Goal: Task Accomplishment & Management: Complete application form

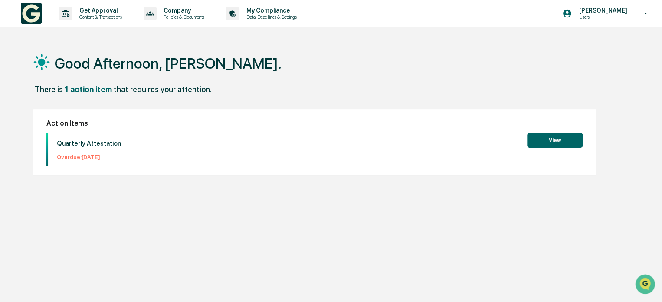
click at [551, 139] on button "View" at bounding box center [555, 140] width 56 height 15
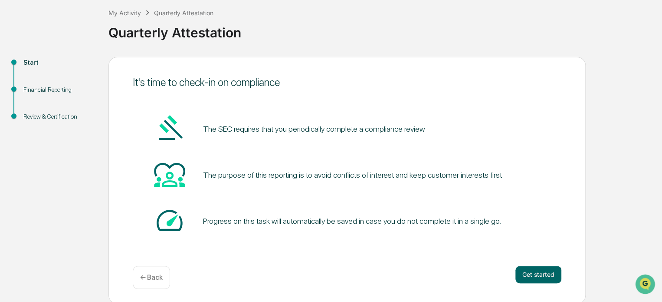
scroll to position [47, 0]
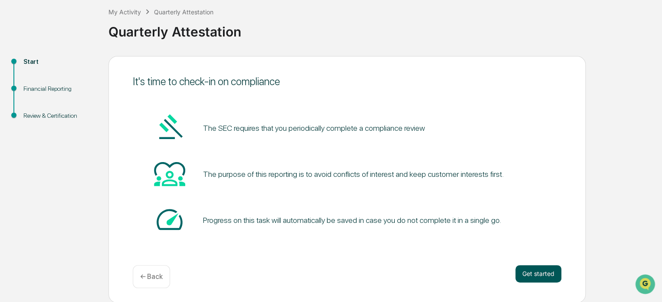
click at [541, 279] on button "Get started" at bounding box center [538, 273] width 46 height 17
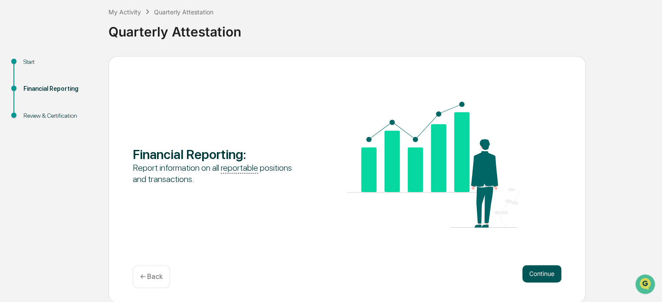
click at [552, 273] on button "Continue" at bounding box center [541, 273] width 39 height 17
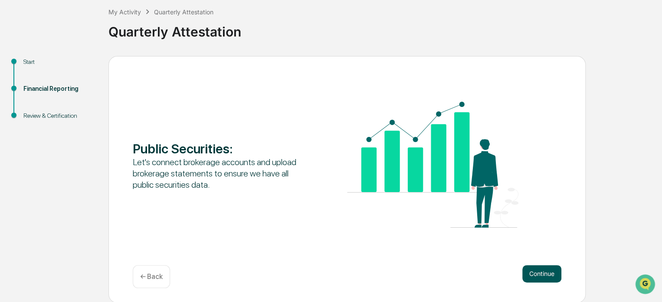
click at [551, 271] on button "Continue" at bounding box center [541, 273] width 39 height 17
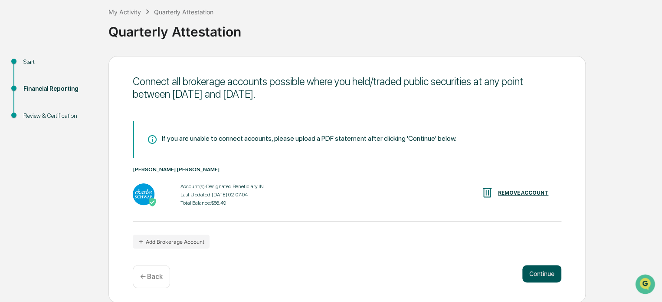
click at [552, 272] on button "Continue" at bounding box center [541, 273] width 39 height 17
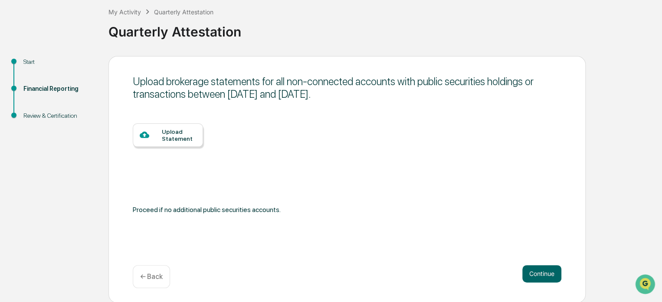
click at [162, 134] on div "Upload Statement" at bounding box center [179, 135] width 34 height 14
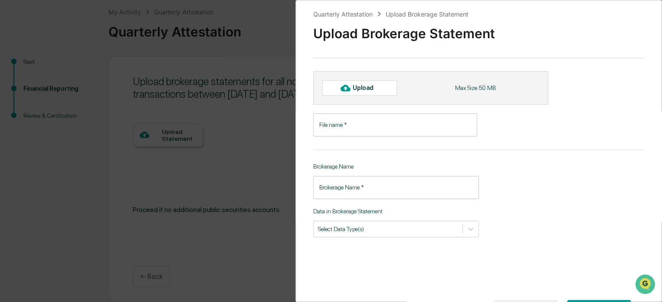
click at [325, 131] on input "File name   *" at bounding box center [395, 124] width 164 height 23
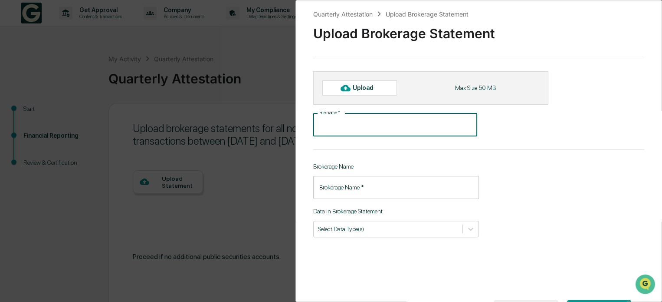
scroll to position [0, 0]
click at [270, 222] on div "Quarterly Attestation Upload Brokerage Statement Upload Brokerage Statement Upl…" at bounding box center [331, 151] width 662 height 302
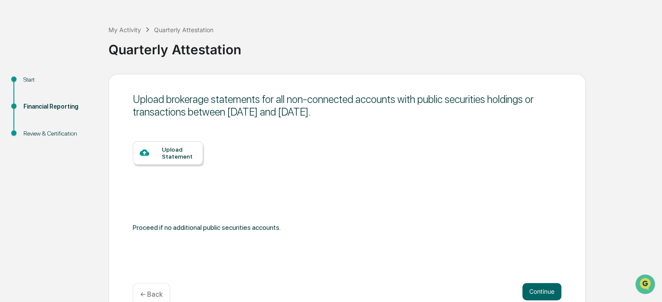
scroll to position [43, 0]
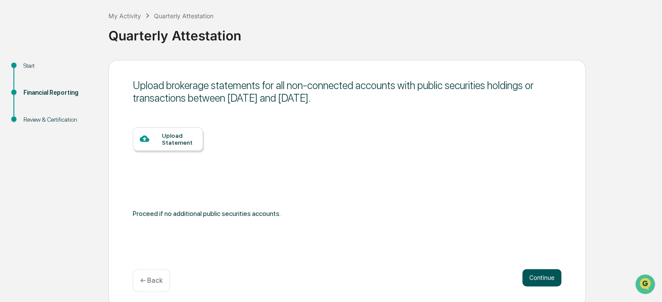
click at [538, 274] on button "Continue" at bounding box center [541, 277] width 39 height 17
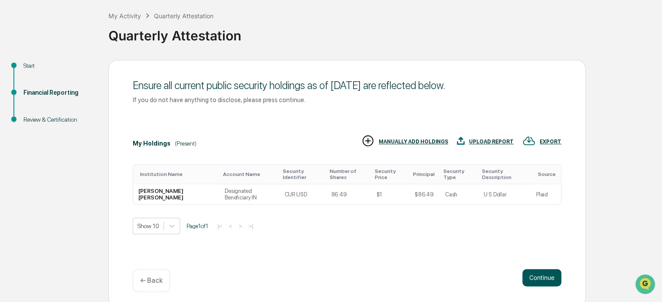
click at [538, 275] on button "Continue" at bounding box center [541, 277] width 39 height 17
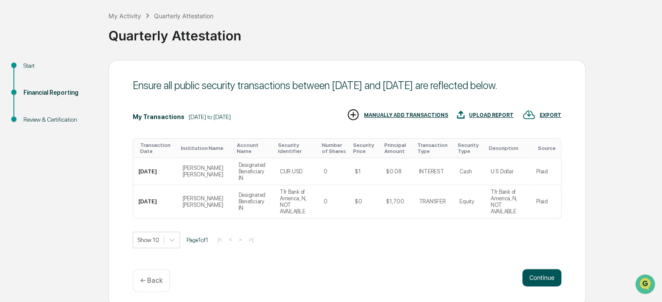
click at [541, 275] on button "Continue" at bounding box center [541, 277] width 39 height 17
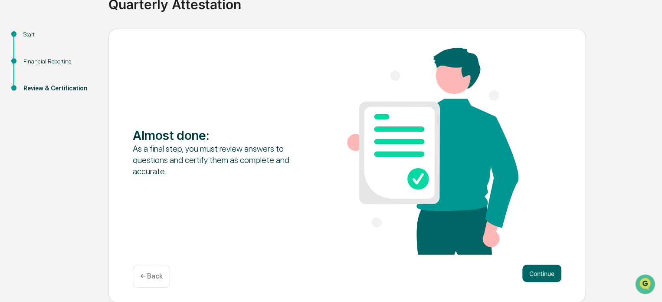
scroll to position [75, 0]
click at [541, 272] on button "Continue" at bounding box center [541, 272] width 39 height 17
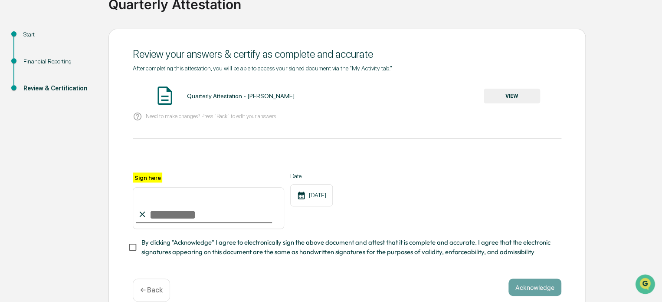
click at [513, 87] on div "Quarterly Attestation - [PERSON_NAME] VIEW" at bounding box center [347, 96] width 429 height 23
click at [505, 97] on button "VIEW" at bounding box center [512, 96] width 56 height 15
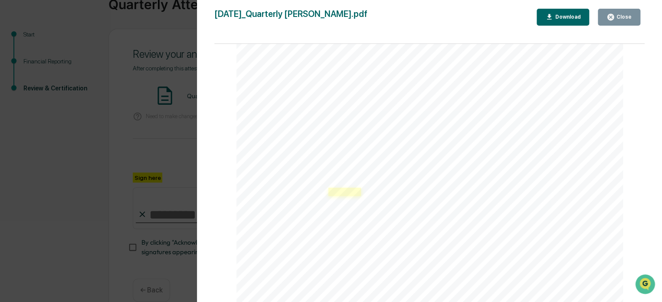
scroll to position [43, 0]
drag, startPoint x: 330, startPoint y: 189, endPoint x: 460, endPoint y: 141, distance: 138.6
click at [460, 141] on div "[DATE] KPP Financial Quarterly Attestation - [PERSON_NAME] Contents Definitions…" at bounding box center [429, 293] width 387 height 547
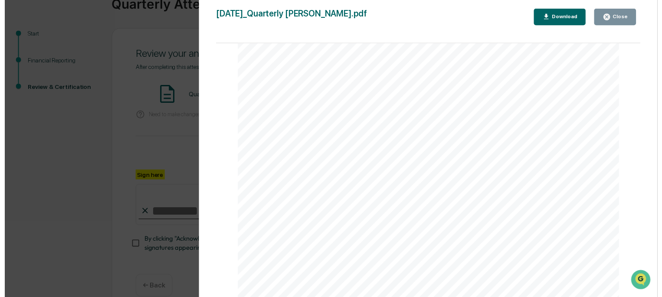
scroll to position [0, 0]
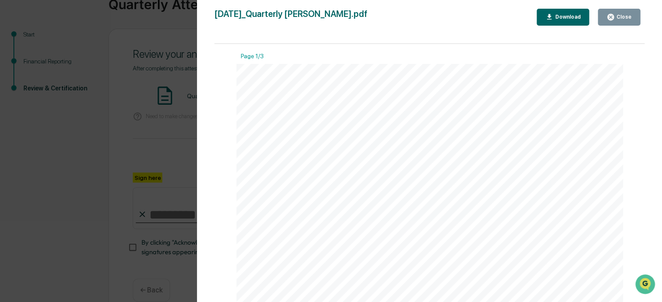
click at [613, 13] on icon "button" at bounding box center [610, 17] width 8 height 8
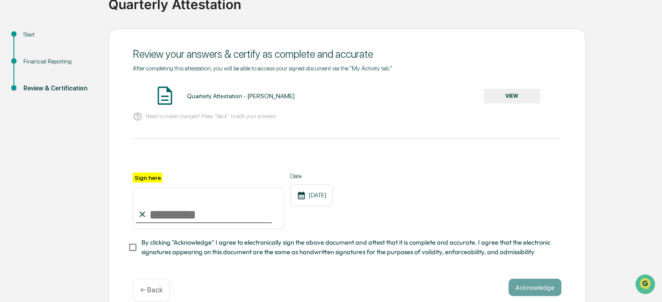
click at [236, 215] on input "Sign here" at bounding box center [208, 208] width 151 height 42
type input "**********"
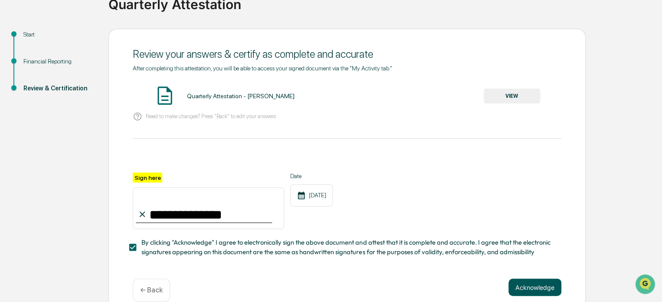
click at [529, 295] on button "Acknowledge" at bounding box center [534, 286] width 53 height 17
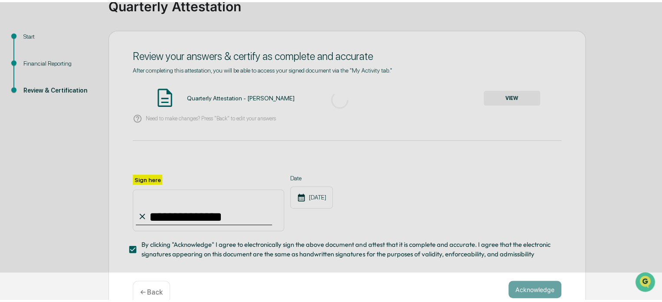
scroll to position [47, 0]
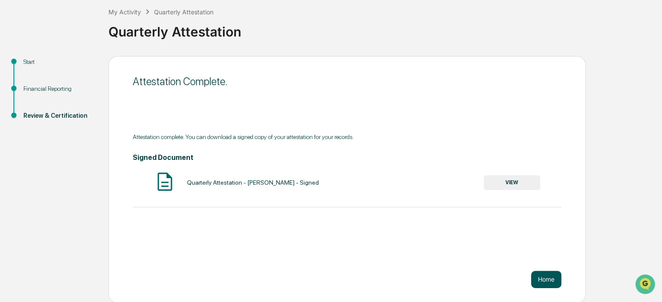
click at [548, 280] on button "Home" at bounding box center [546, 278] width 30 height 17
